Goal: Information Seeking & Learning: Learn about a topic

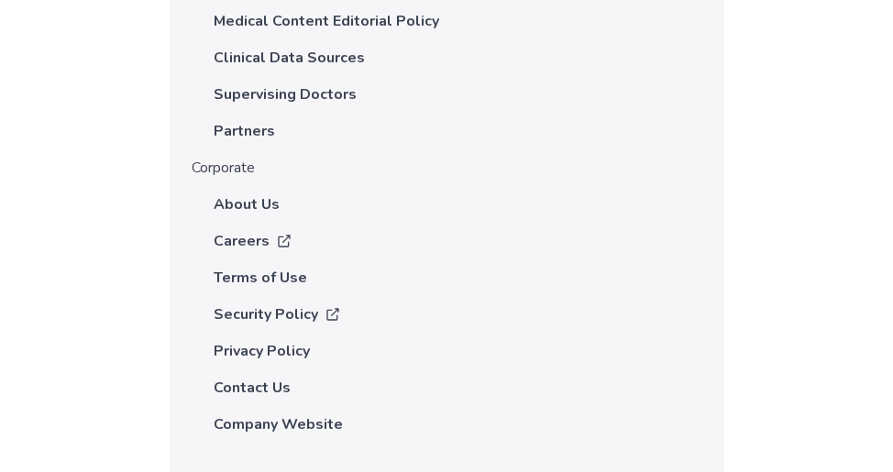
scroll to position [3714, 0]
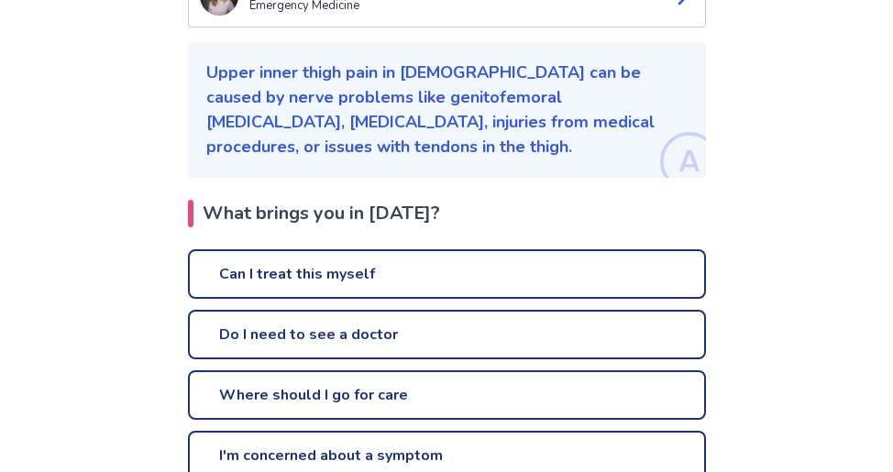
scroll to position [272, 0]
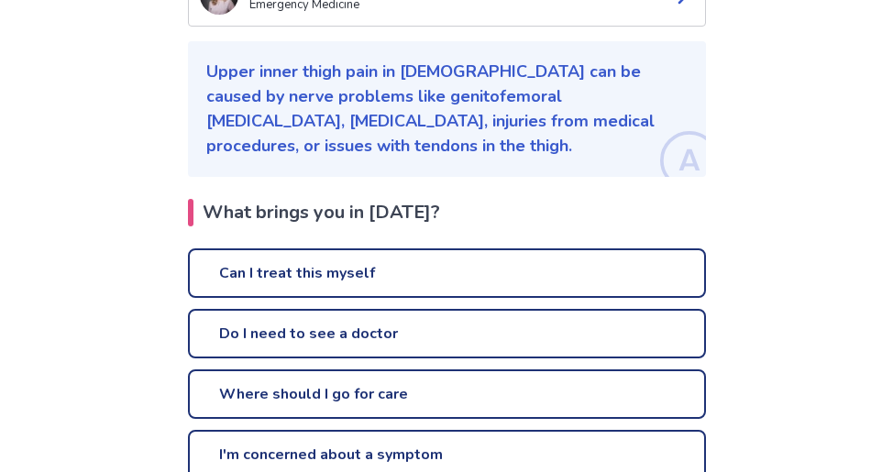
click at [316, 252] on link "Can I treat this myself" at bounding box center [447, 273] width 518 height 50
click at [403, 248] on link "Can I treat this myself" at bounding box center [447, 273] width 518 height 50
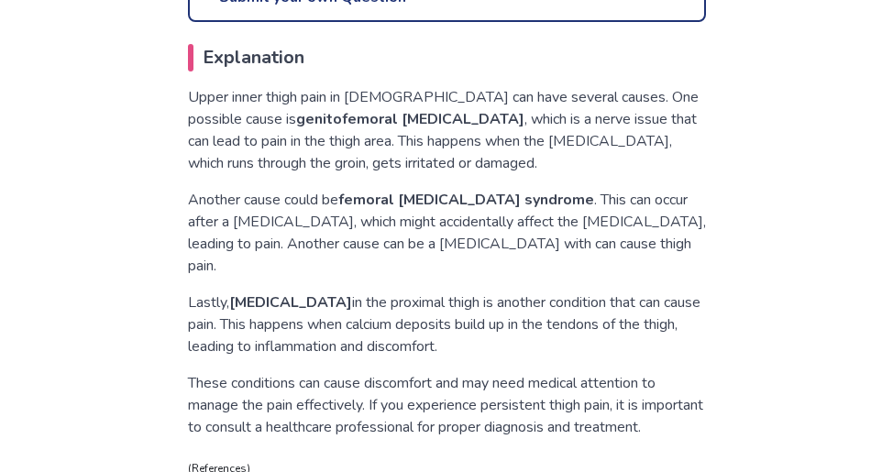
scroll to position [1010, 0]
